Goal: Task Accomplishment & Management: Manage account settings

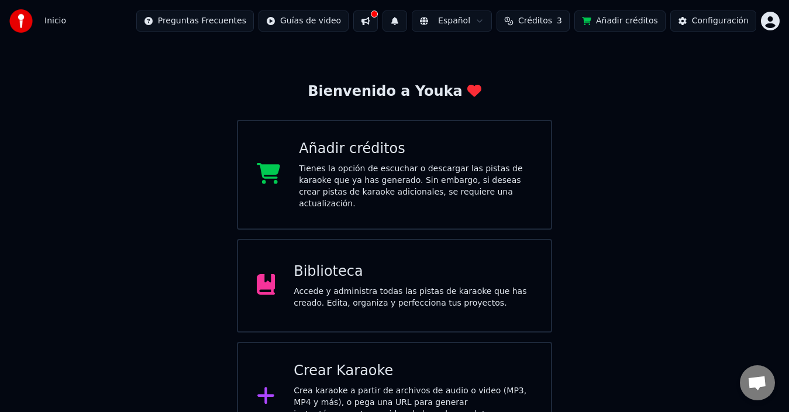
scroll to position [46, 0]
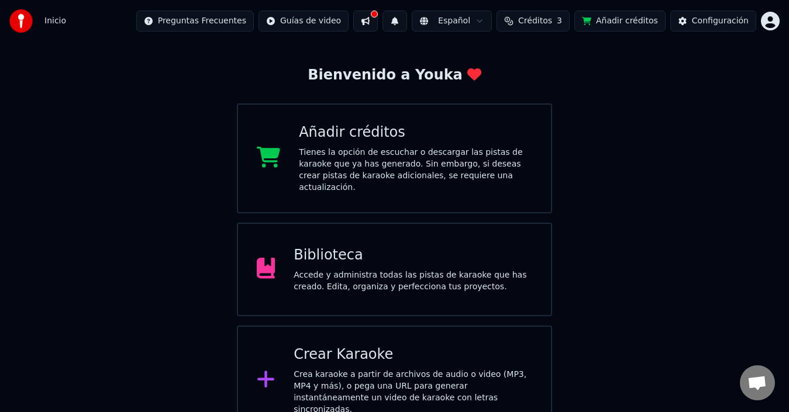
click at [770, 29] on body "Inicio Preguntas Frecuentes Guías de video Español Créditos 3 Añadir créditos C…" at bounding box center [394, 195] width 789 height 482
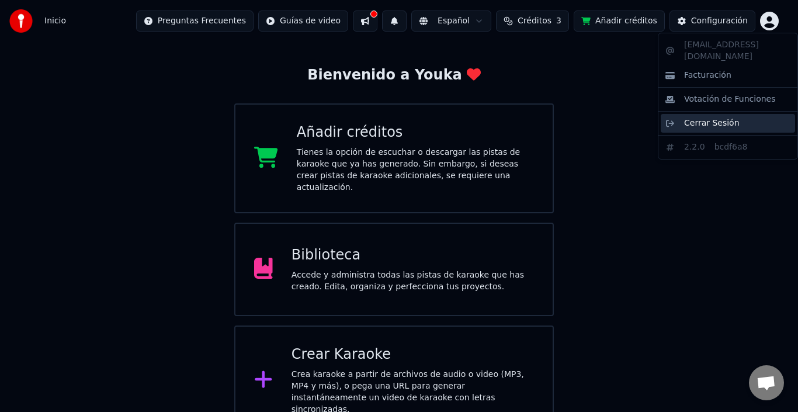
click at [720, 117] on span "Cerrar Sesión" at bounding box center [712, 123] width 56 height 12
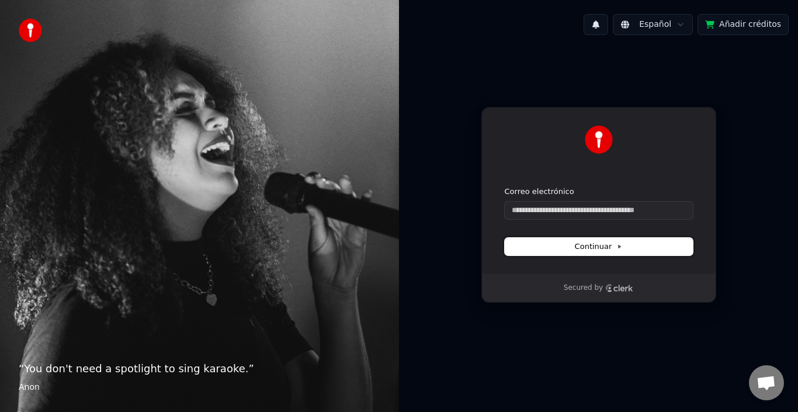
click at [592, 250] on span "Continuar" at bounding box center [599, 246] width 48 height 11
click at [42, 30] on div at bounding box center [34, 30] width 30 height 23
click at [38, 33] on img at bounding box center [30, 30] width 23 height 23
click at [36, 33] on img at bounding box center [30, 30] width 23 height 23
click at [768, 375] on span "Chat abierto" at bounding box center [766, 382] width 35 height 35
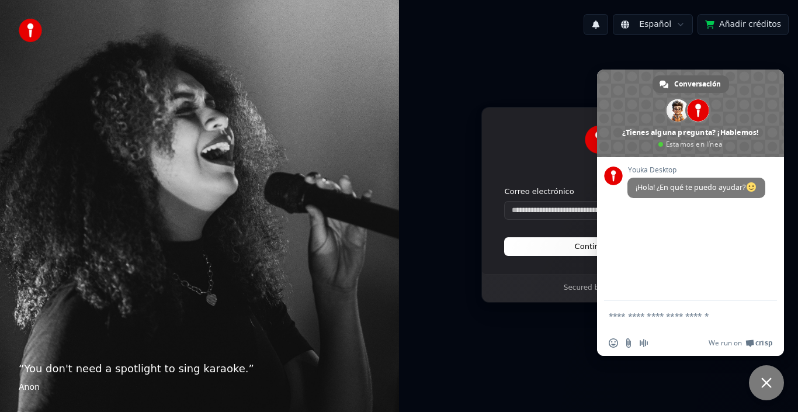
click at [694, 110] on span at bounding box center [698, 110] width 22 height 22
click at [618, 172] on span at bounding box center [613, 176] width 19 height 19
click at [626, 165] on div "Youka Desktop ¡Hola! ¿En qué te puedo ayudar?" at bounding box center [690, 229] width 187 height 144
click at [641, 166] on span "Youka Desktop" at bounding box center [697, 170] width 138 height 8
click at [710, 115] on span at bounding box center [699, 111] width 26 height 26
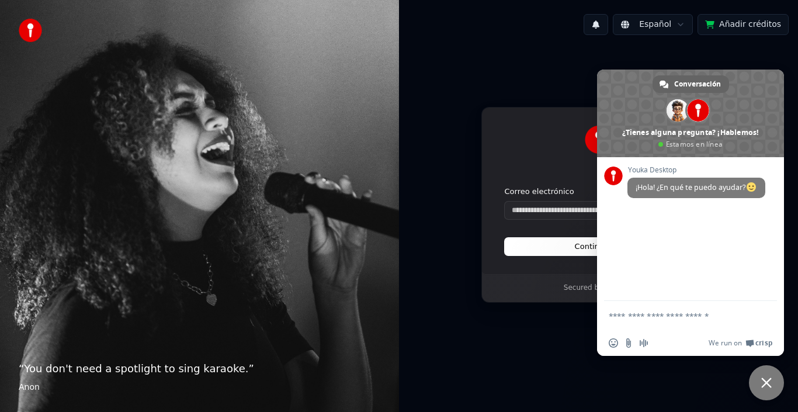
click at [706, 115] on span at bounding box center [698, 110] width 22 height 22
click at [700, 116] on span at bounding box center [698, 110] width 22 height 22
click at [707, 134] on span at bounding box center [690, 114] width 187 height 88
